Goal: Information Seeking & Learning: Check status

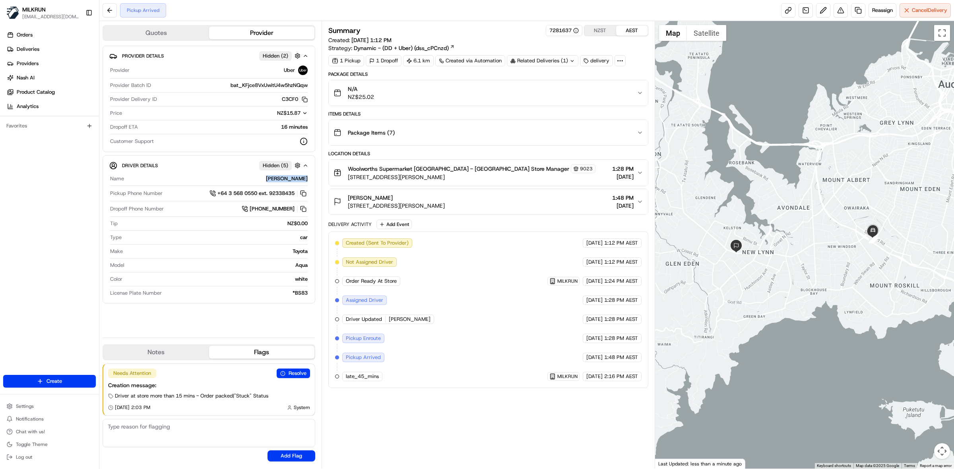
drag, startPoint x: 274, startPoint y: 181, endPoint x: 459, endPoint y: 60, distance: 221.2
click at [309, 178] on div "Driver Details Hidden ( 5 ) Name Sehulkumar P. Pickup Phone Number +64 3 568 05…" at bounding box center [209, 229] width 213 height 148
copy div "[PERSON_NAME]"
click at [533, 176] on div "Woolworths Supermarket NZ - Mt Roskill Store Manager 9023 112 Stoddard Rd, Auck…" at bounding box center [484, 173] width 303 height 17
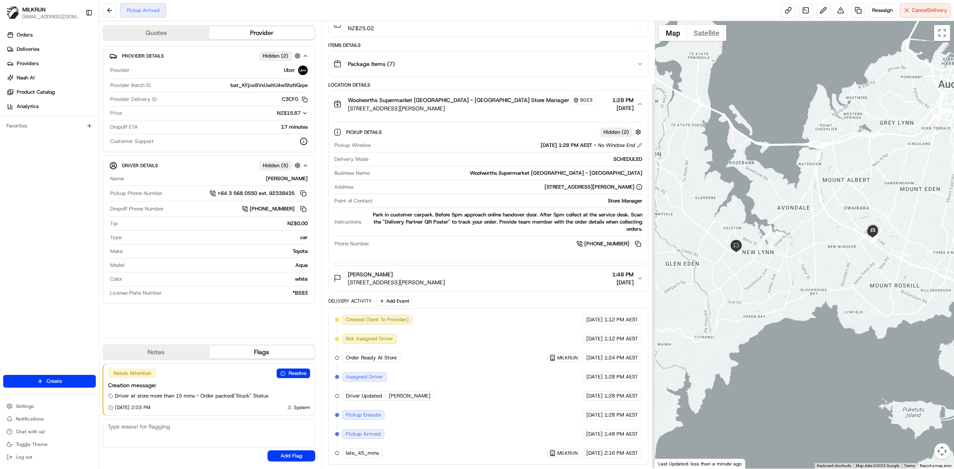
scroll to position [72, 0]
click at [640, 104] on icon "button" at bounding box center [640, 104] width 6 height 6
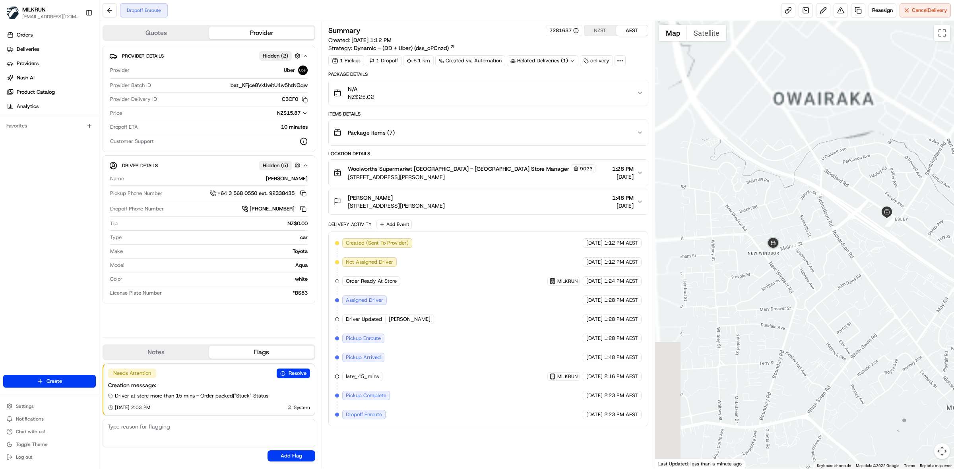
drag, startPoint x: 784, startPoint y: 188, endPoint x: 840, endPoint y: 389, distance: 209.4
click at [840, 389] on div at bounding box center [804, 245] width 299 height 448
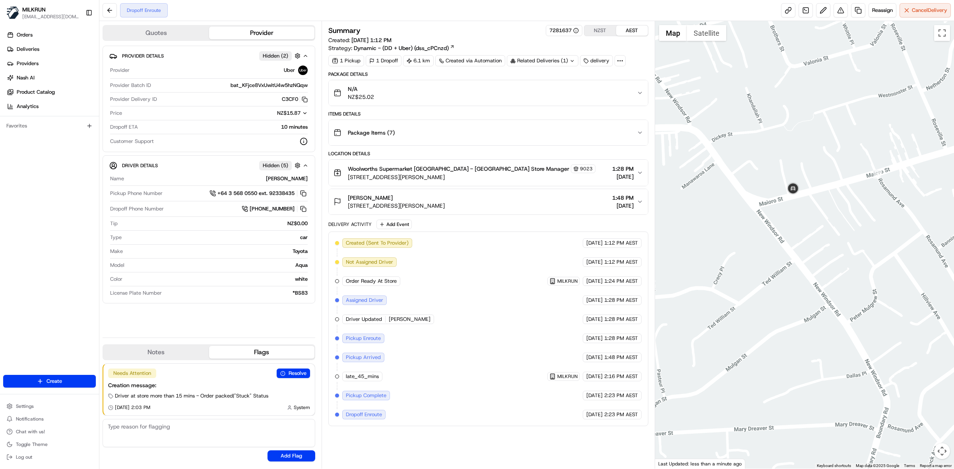
drag, startPoint x: 765, startPoint y: 275, endPoint x: 866, endPoint y: 328, distance: 113.4
click at [885, 338] on div at bounding box center [804, 245] width 299 height 448
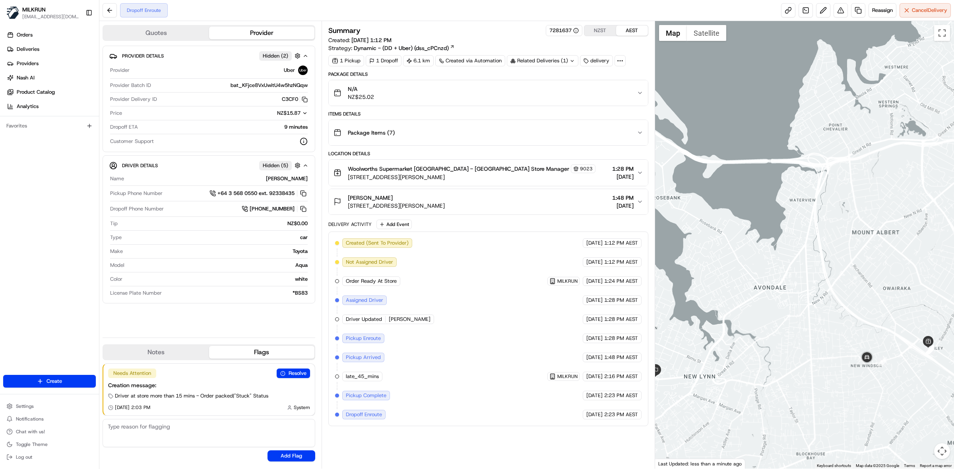
drag, startPoint x: 783, startPoint y: 235, endPoint x: 819, endPoint y: 391, distance: 160.2
click at [818, 392] on div at bounding box center [804, 245] width 299 height 448
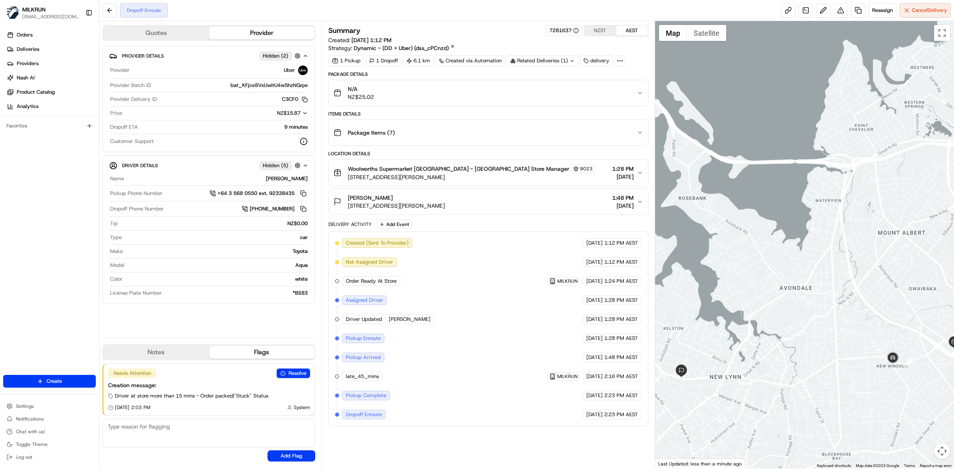
drag, startPoint x: 814, startPoint y: 331, endPoint x: 829, endPoint y: 321, distance: 18.1
click at [829, 321] on div at bounding box center [804, 245] width 299 height 448
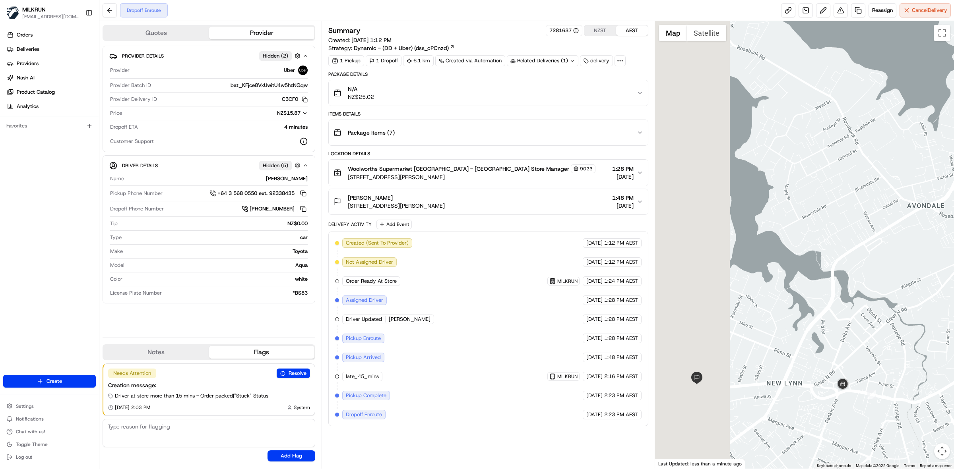
drag, startPoint x: 773, startPoint y: 339, endPoint x: 883, endPoint y: 310, distance: 113.5
click at [883, 310] on div at bounding box center [804, 245] width 299 height 448
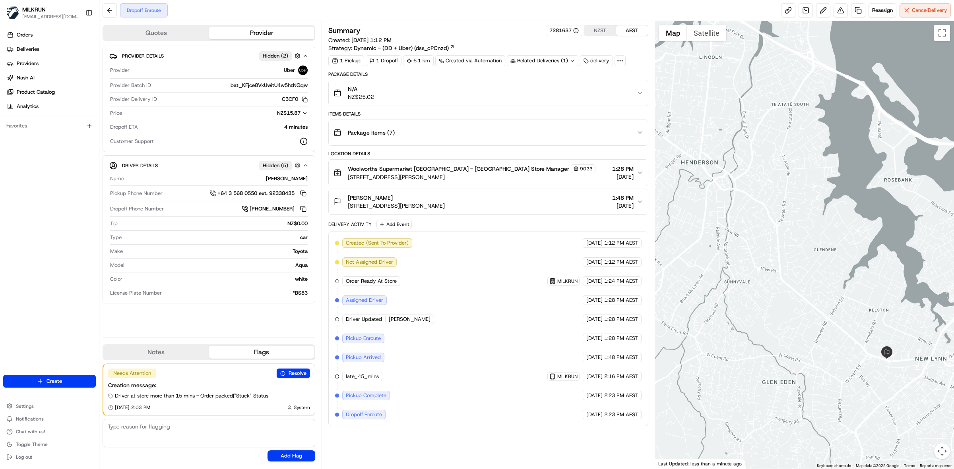
drag, startPoint x: 740, startPoint y: 360, endPoint x: 923, endPoint y: 339, distance: 184.4
click at [923, 339] on div at bounding box center [804, 245] width 299 height 448
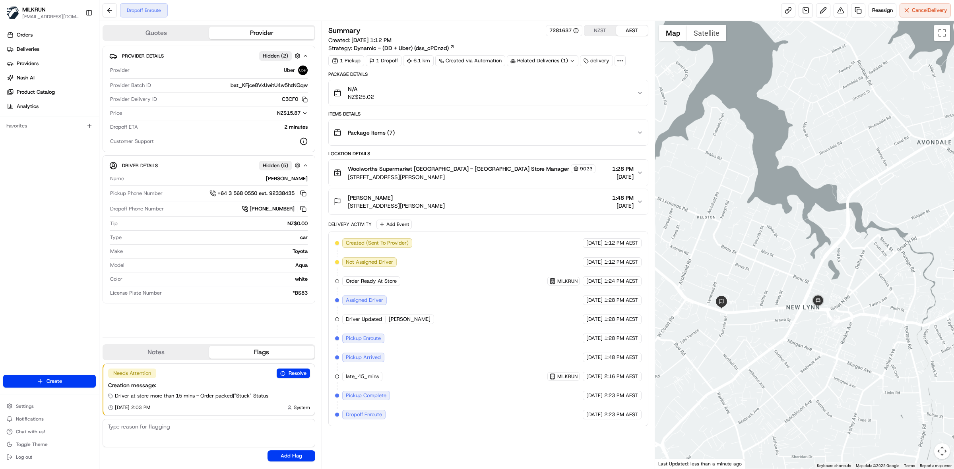
drag, startPoint x: 837, startPoint y: 319, endPoint x: 735, endPoint y: 409, distance: 136.0
click at [735, 409] on div at bounding box center [804, 245] width 299 height 448
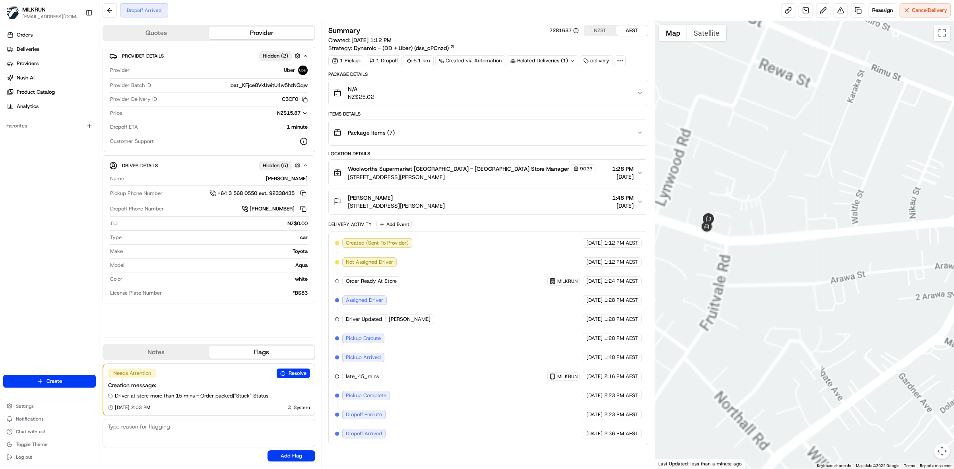
drag, startPoint x: 823, startPoint y: 308, endPoint x: 845, endPoint y: 312, distance: 22.6
click at [845, 312] on div at bounding box center [804, 245] width 299 height 448
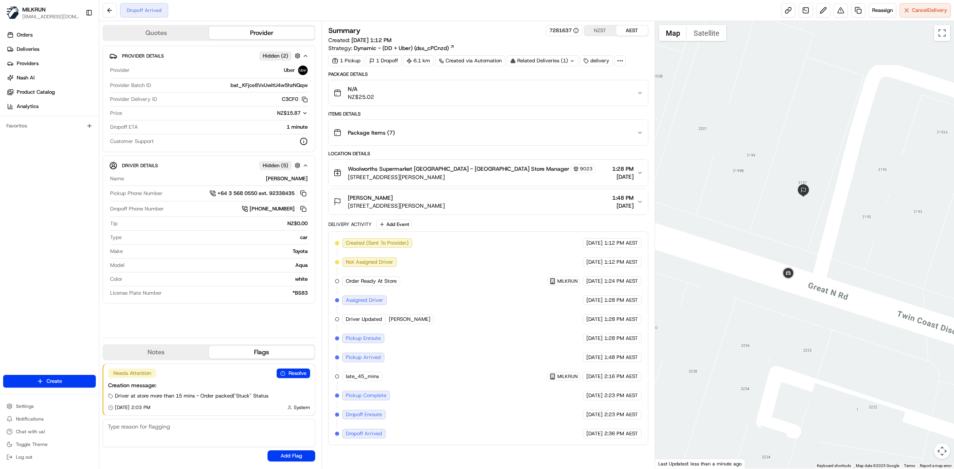
drag, startPoint x: 710, startPoint y: 201, endPoint x: 833, endPoint y: 303, distance: 159.5
click at [833, 303] on div at bounding box center [804, 245] width 299 height 448
click at [786, 19] on div "Dropoff Arrived Reassign Cancel Delivery" at bounding box center [526, 10] width 854 height 21
click at [786, 17] on link at bounding box center [788, 10] width 14 height 14
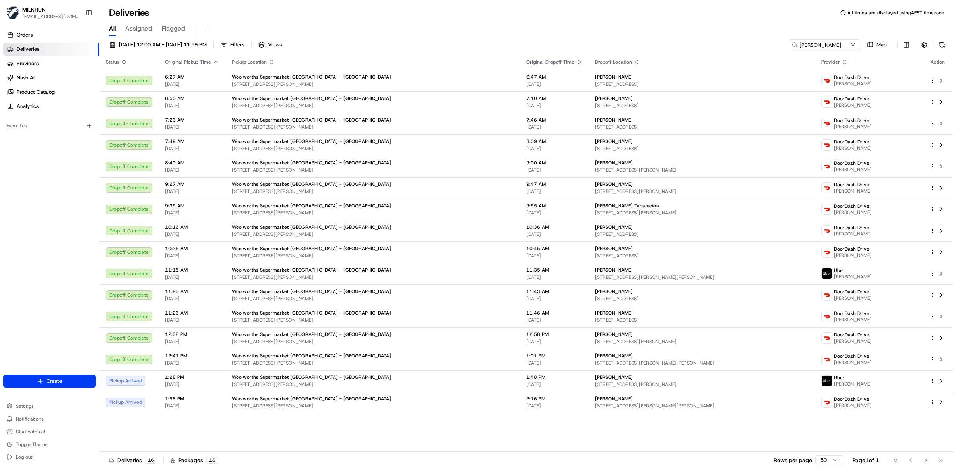
type input "[PERSON_NAME]"
click at [941, 400] on button at bounding box center [941, 403] width 10 height 10
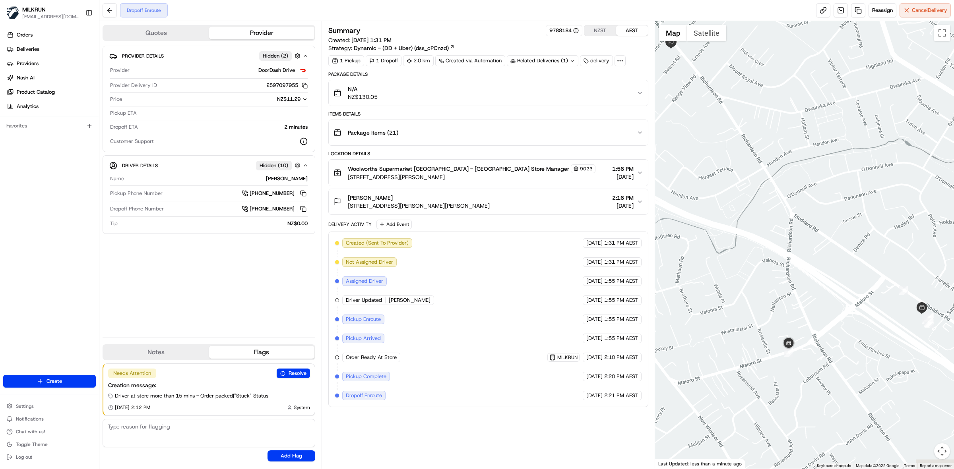
drag, startPoint x: 807, startPoint y: 384, endPoint x: 799, endPoint y: 319, distance: 66.1
click at [799, 319] on div at bounding box center [804, 245] width 299 height 448
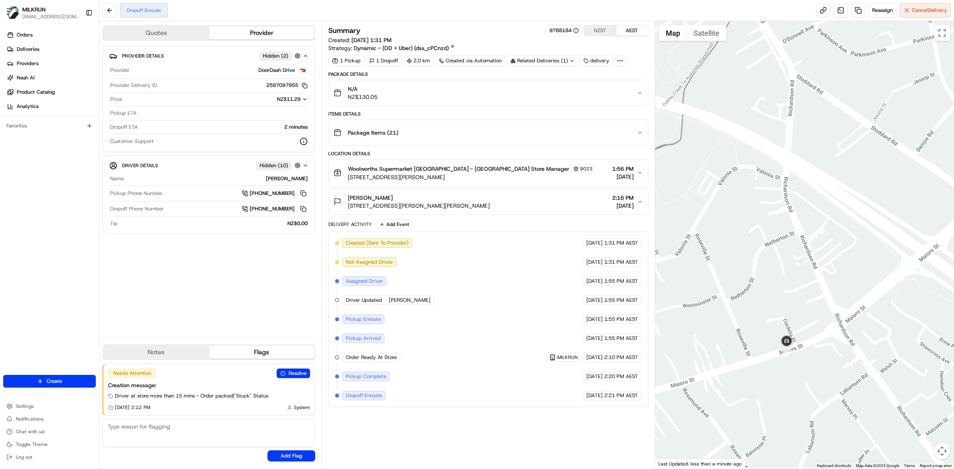
drag, startPoint x: 779, startPoint y: 347, endPoint x: 782, endPoint y: 327, distance: 19.7
click at [785, 325] on div at bounding box center [804, 245] width 299 height 448
